Goal: Information Seeking & Learning: Learn about a topic

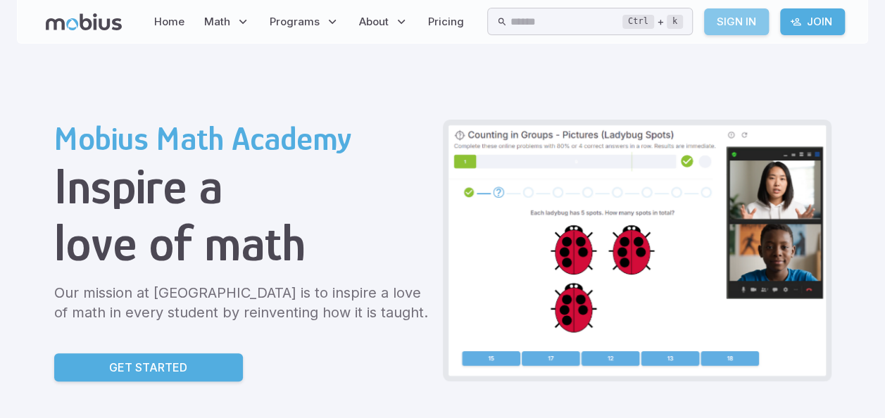
click at [748, 17] on link "Sign In" at bounding box center [736, 21] width 65 height 27
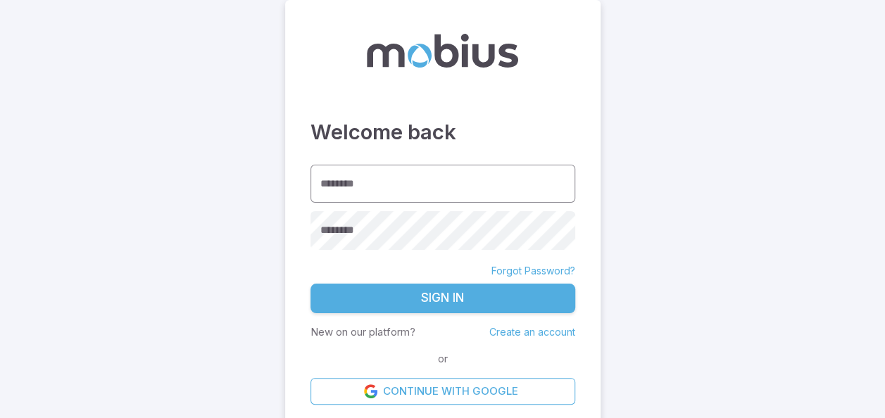
drag, startPoint x: 0, startPoint y: 0, endPoint x: 365, endPoint y: 175, distance: 405.3
click at [365, 175] on input "********" at bounding box center [442, 184] width 265 height 39
type input "******"
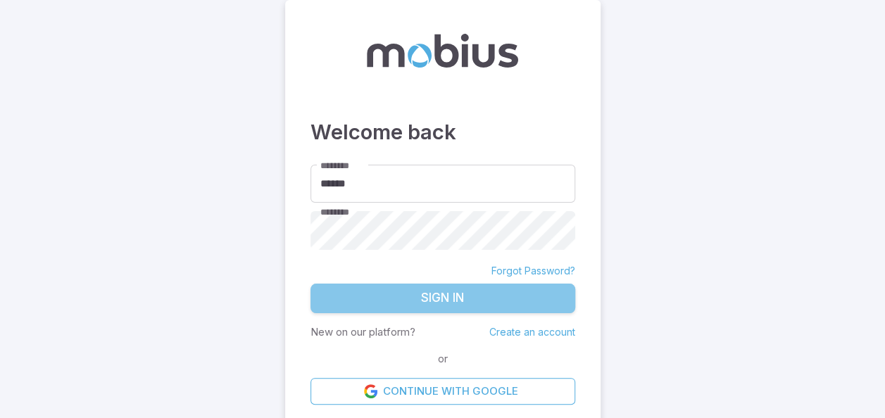
click at [432, 296] on button "Sign In" at bounding box center [442, 299] width 265 height 30
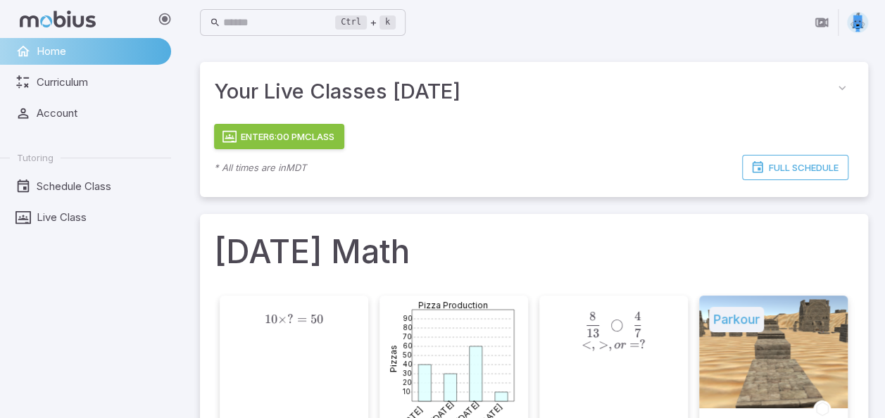
click at [136, 318] on div "Home Curriculum Account Tutoring Schedule Class Live Class" at bounding box center [91, 228] width 182 height 380
click at [289, 136] on button "Enter 6:00 PM Class" at bounding box center [279, 136] width 130 height 25
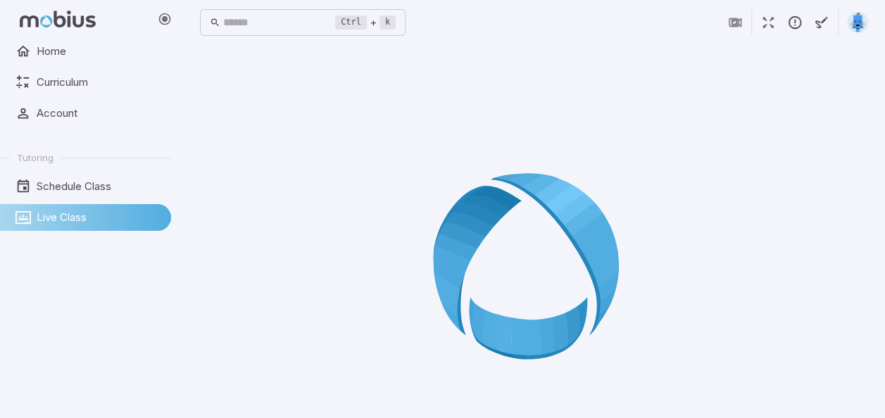
click at [87, 213] on span "Live Class" at bounding box center [99, 217] width 125 height 15
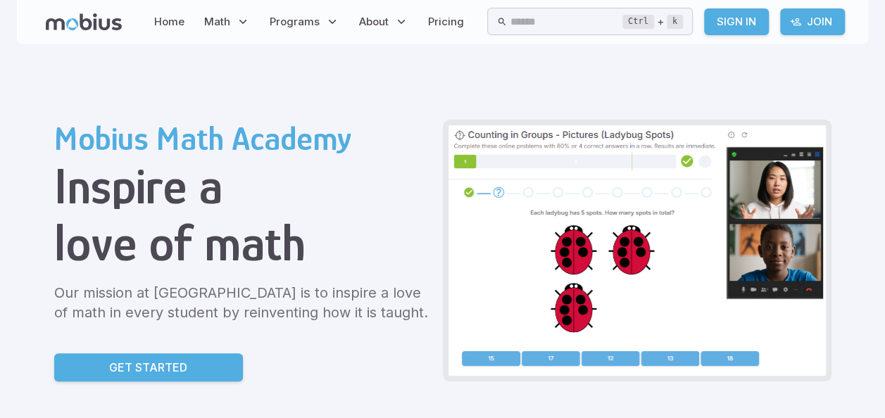
click at [743, 27] on link "Sign In" at bounding box center [736, 21] width 65 height 27
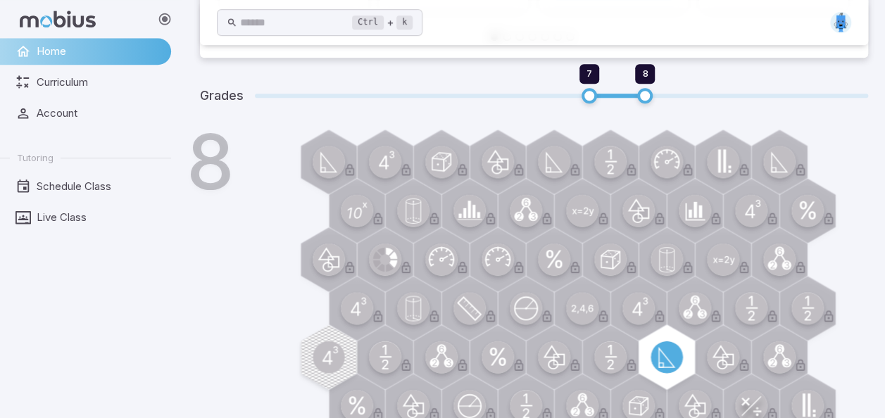
scroll to position [328, 0]
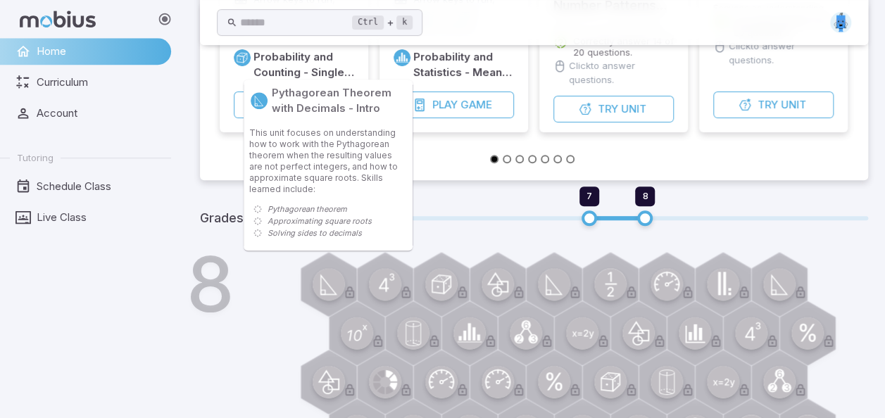
click at [333, 289] on circle at bounding box center [329, 284] width 32 height 32
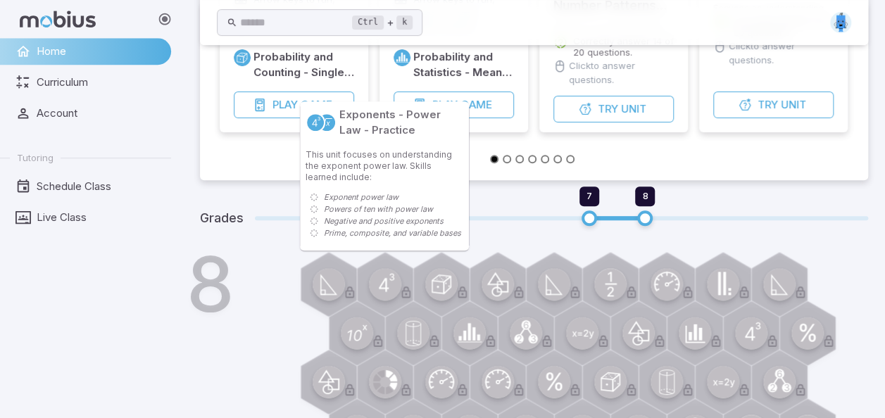
click at [391, 285] on circle at bounding box center [385, 284] width 32 height 32
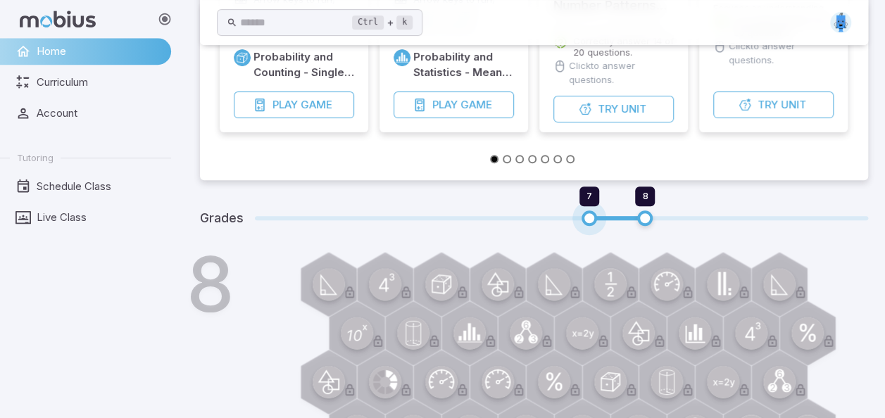
click at [594, 217] on span "7" at bounding box center [589, 218] width 15 height 15
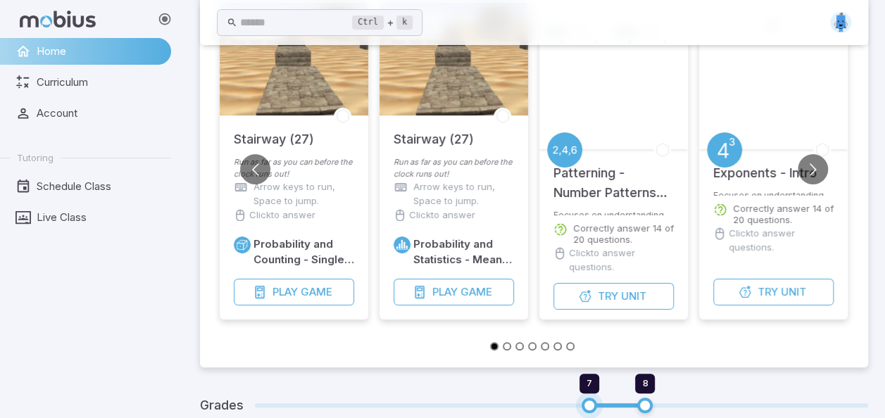
scroll to position [122, 0]
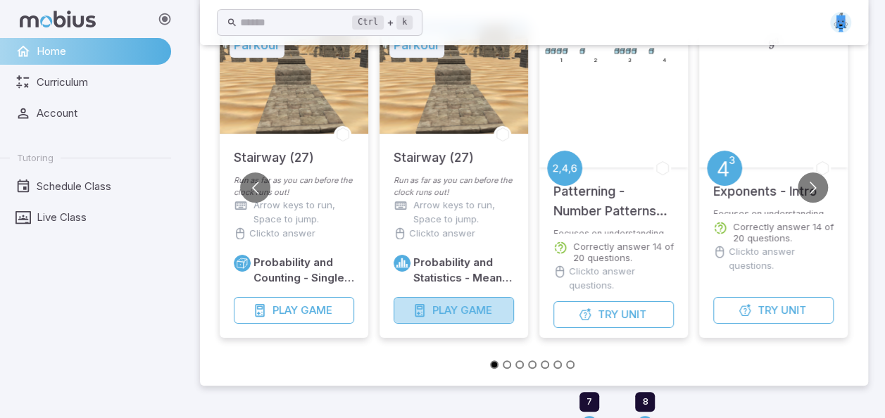
click at [481, 310] on span "Game" at bounding box center [476, 310] width 32 height 15
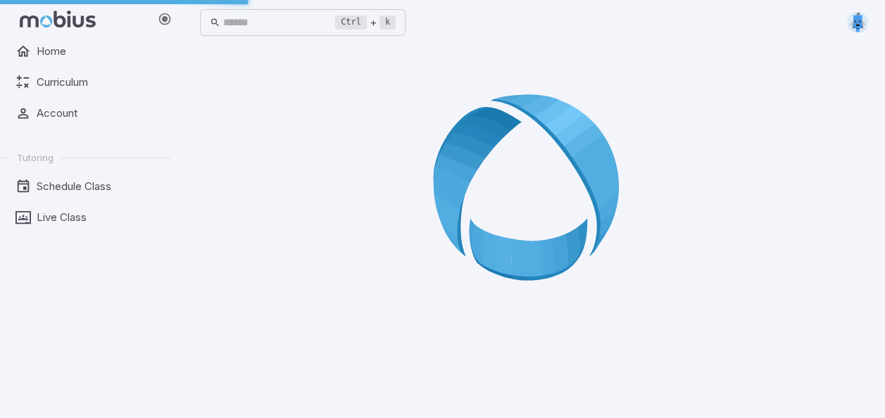
scroll to position [0, 0]
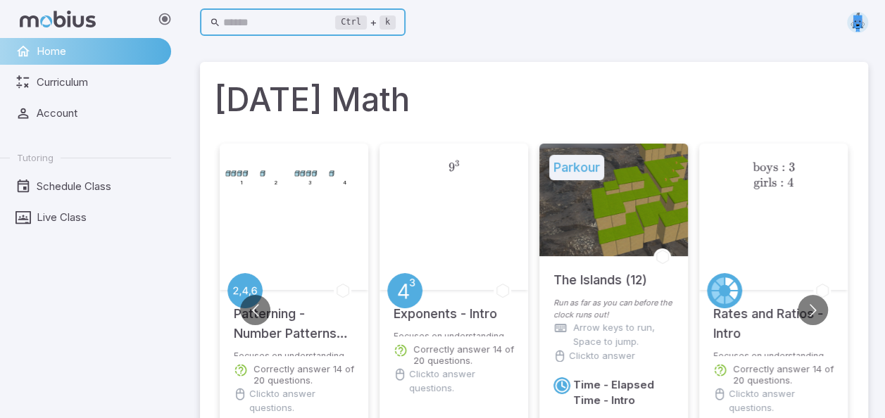
click at [306, 31] on input "text" at bounding box center [279, 22] width 113 height 27
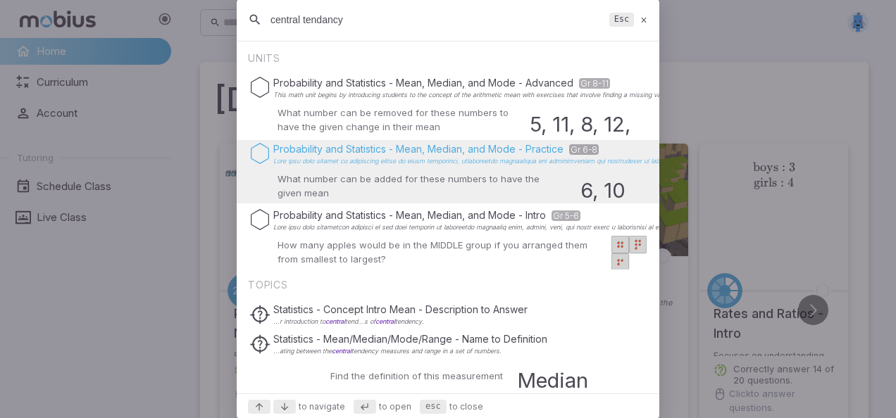
type input "central tendancy"
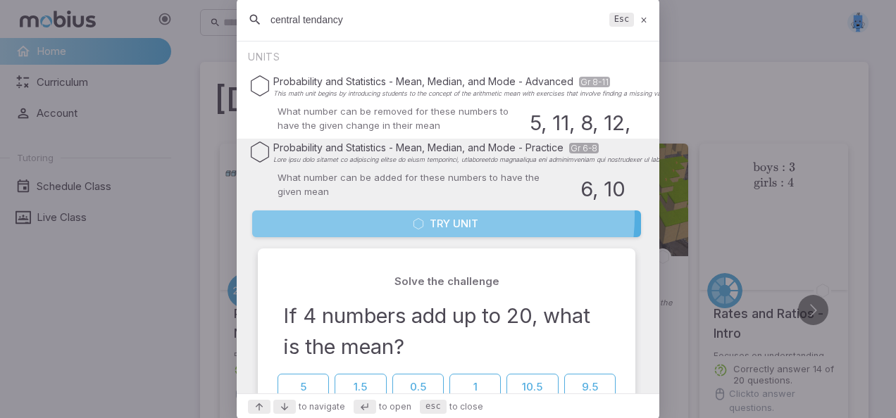
click at [442, 216] on button "Try Unit" at bounding box center [446, 224] width 389 height 27
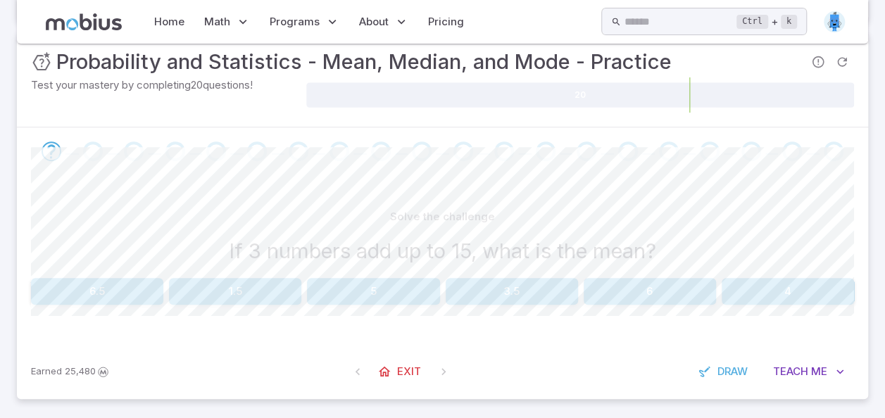
scroll to position [239, 0]
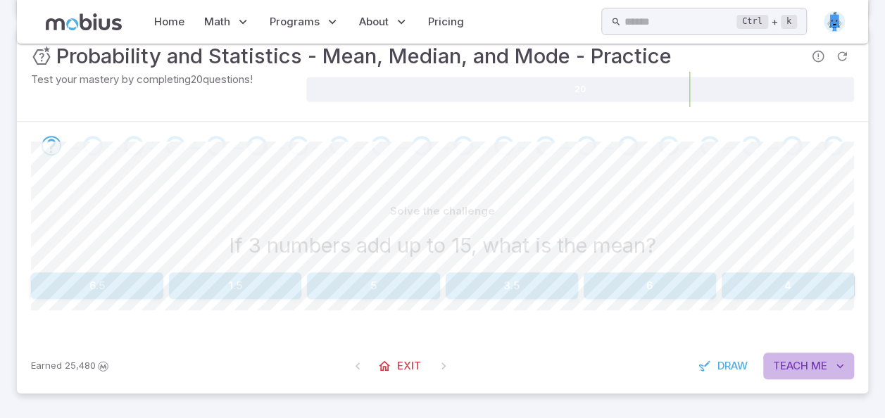
click at [800, 356] on button "Teach Me" at bounding box center [808, 366] width 91 height 27
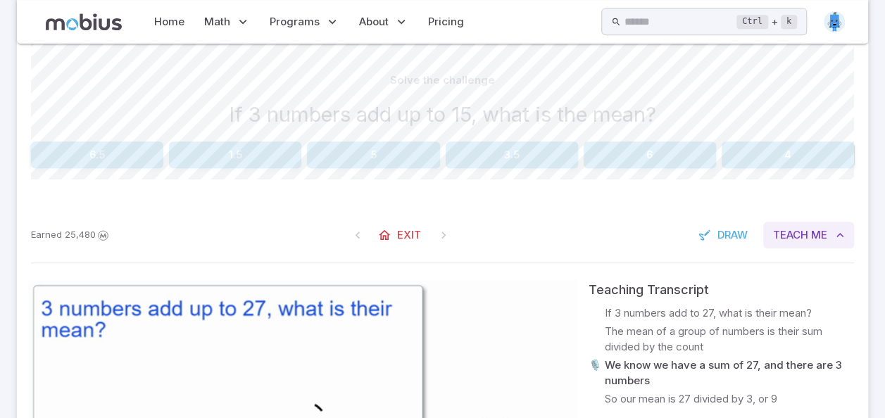
scroll to position [363, 0]
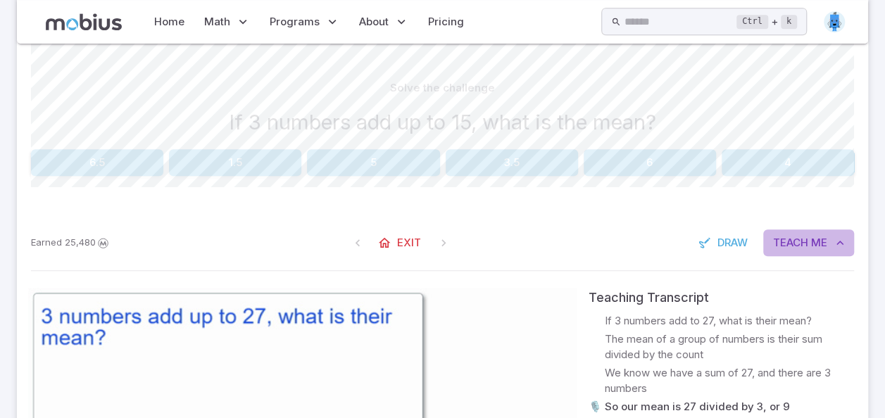
click at [819, 244] on span "Me" at bounding box center [819, 242] width 16 height 15
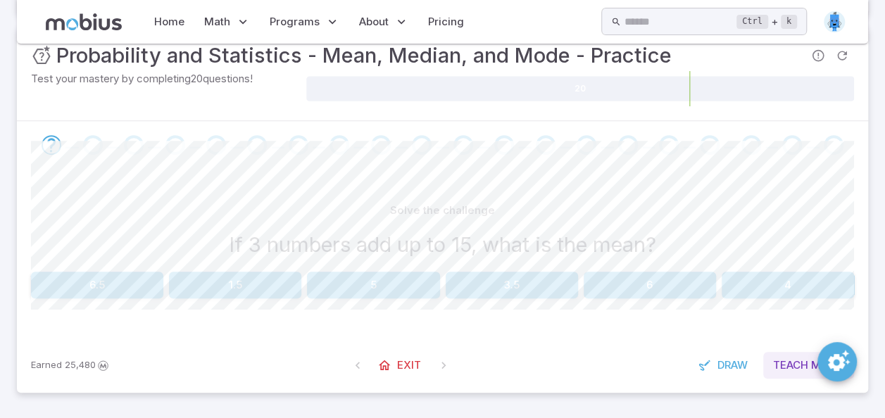
scroll to position [239, 0]
click at [372, 287] on button "5" at bounding box center [373, 285] width 132 height 27
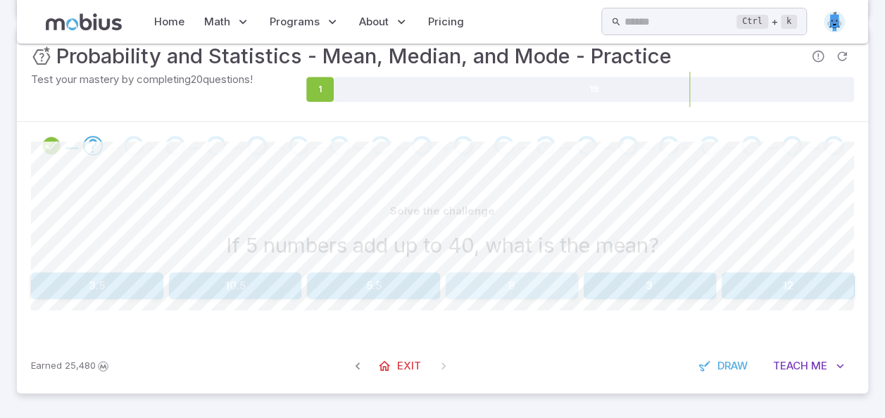
click at [499, 276] on button "8" at bounding box center [512, 285] width 132 height 27
click at [490, 275] on button "15.5" at bounding box center [512, 285] width 132 height 27
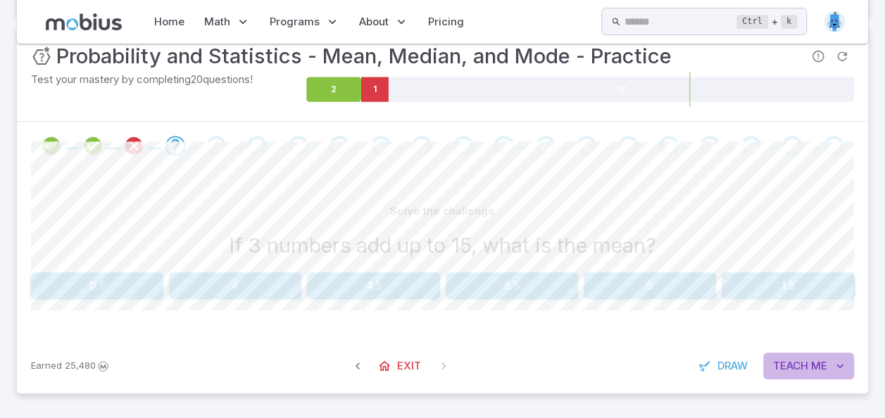
click at [832, 369] on button "Teach Me" at bounding box center [808, 366] width 91 height 27
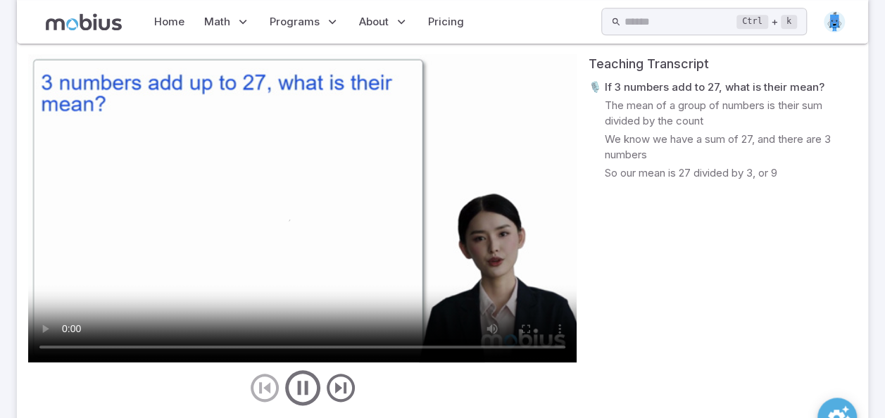
scroll to position [594, 0]
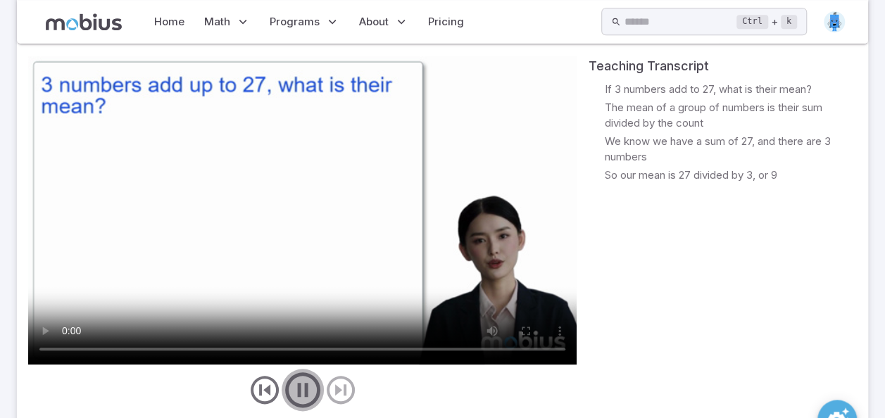
click at [297, 383] on icon "play/pause/restart" at bounding box center [303, 390] width 42 height 42
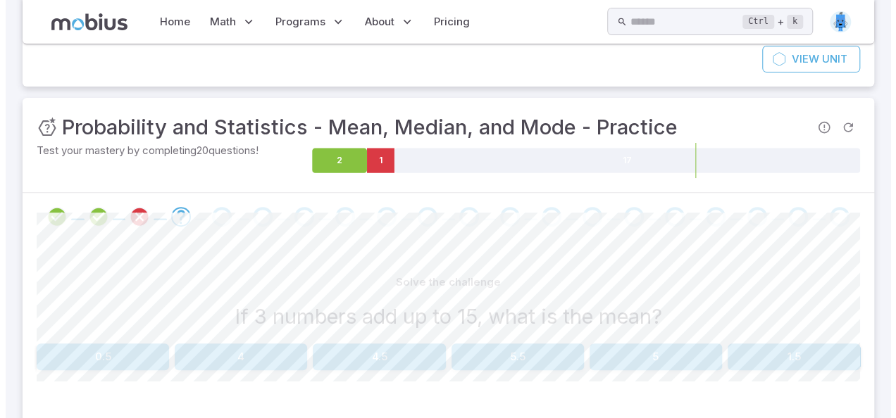
scroll to position [225, 0]
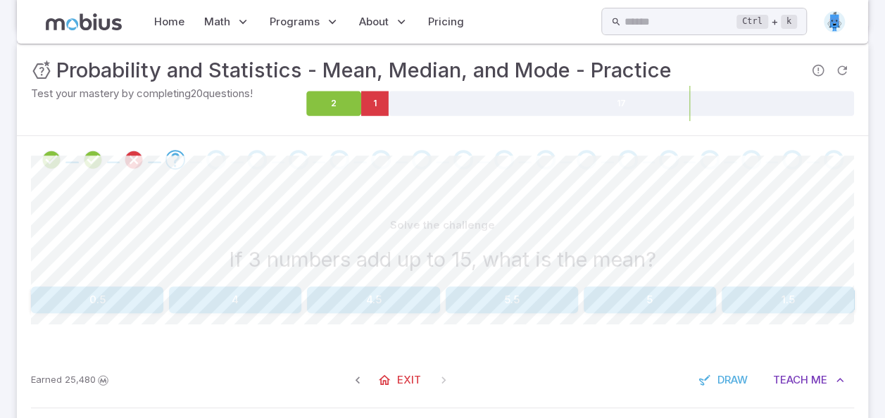
click at [622, 297] on button "5" at bounding box center [650, 300] width 132 height 27
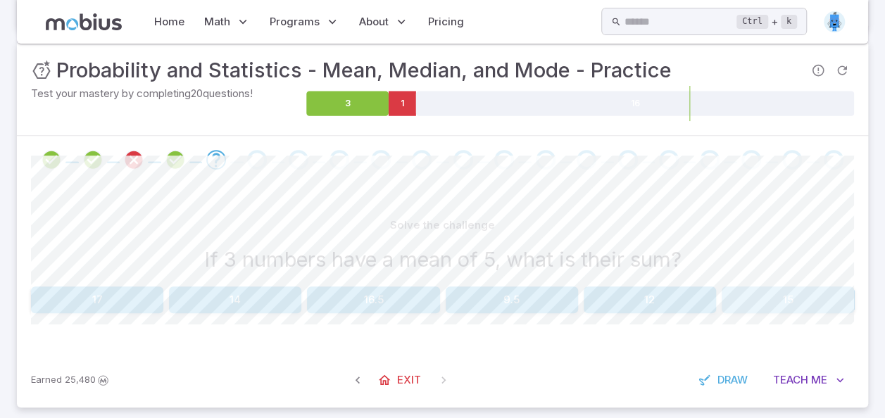
click at [781, 290] on button "15" at bounding box center [788, 300] width 132 height 27
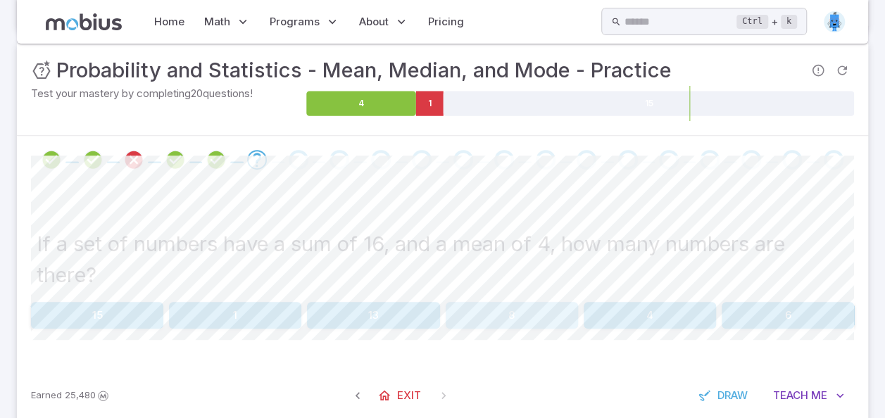
click at [555, 325] on button "8" at bounding box center [512, 315] width 132 height 27
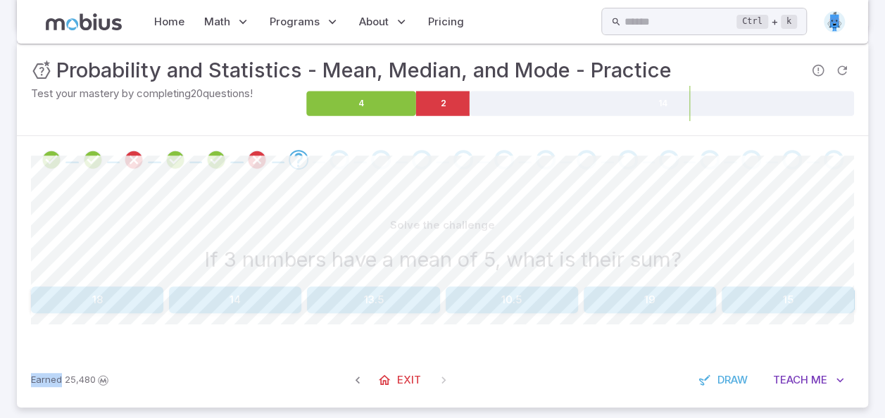
click at [627, 315] on div "Solve the challenge If 3 numbers have a mean of 5, what is their sum? 18 14 13.…" at bounding box center [442, 268] width 823 height 169
click at [398, 367] on link "Exit" at bounding box center [400, 380] width 61 height 27
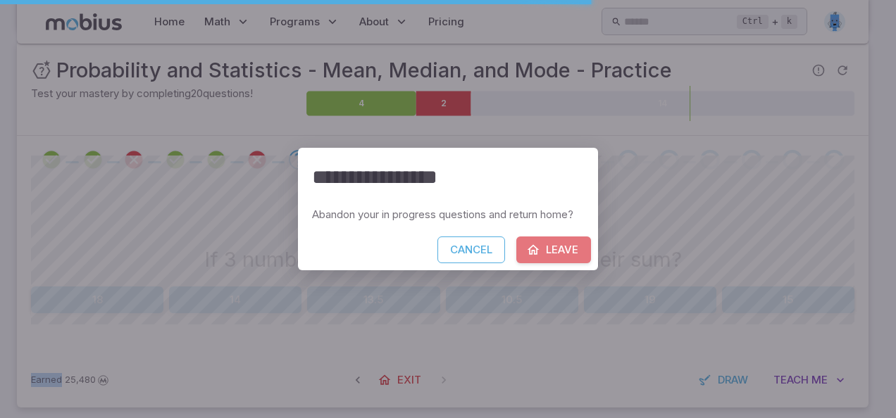
click at [558, 251] on button "Leave" at bounding box center [553, 250] width 75 height 27
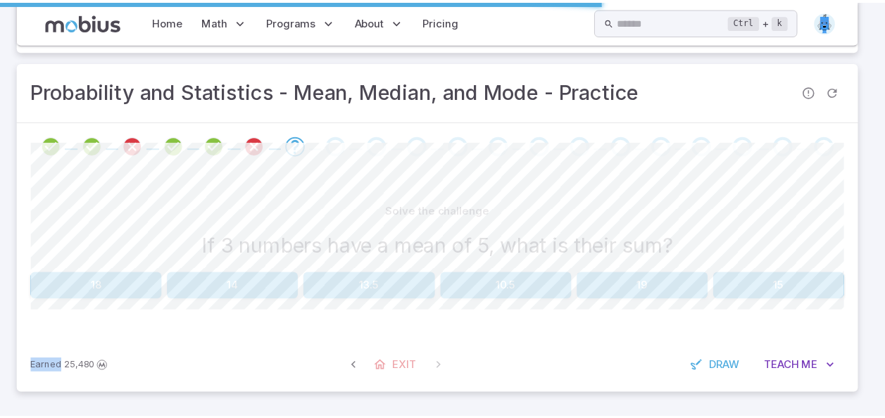
scroll to position [0, 0]
